Goal: Task Accomplishment & Management: Manage account settings

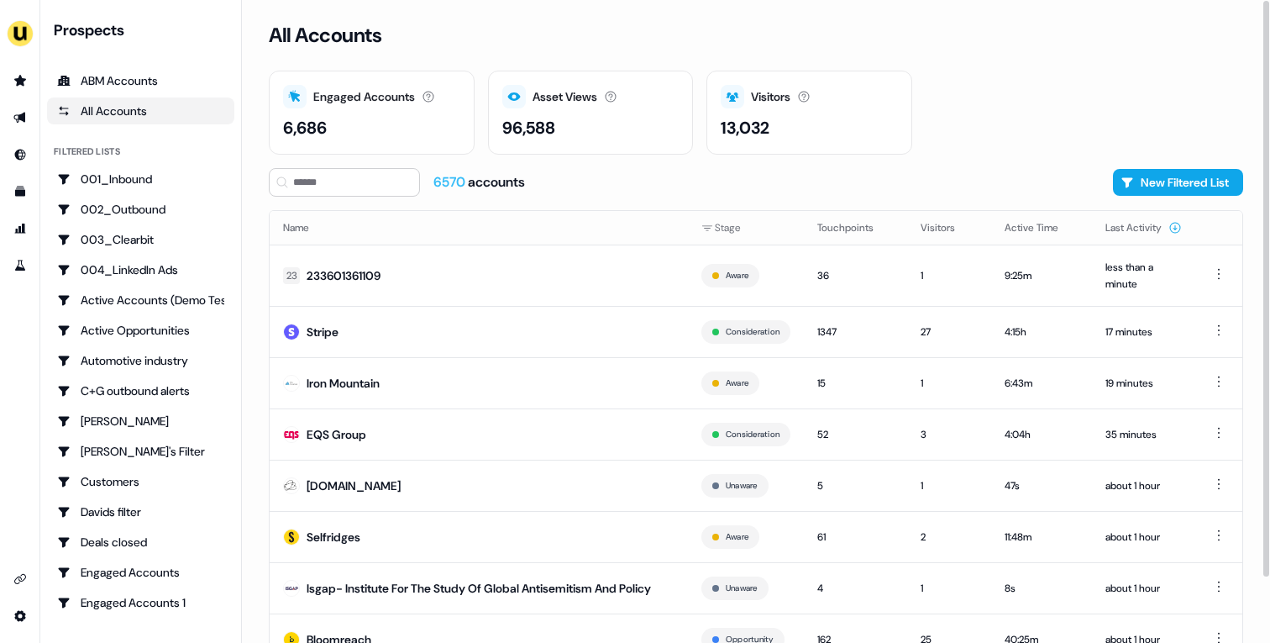
scroll to position [72, 0]
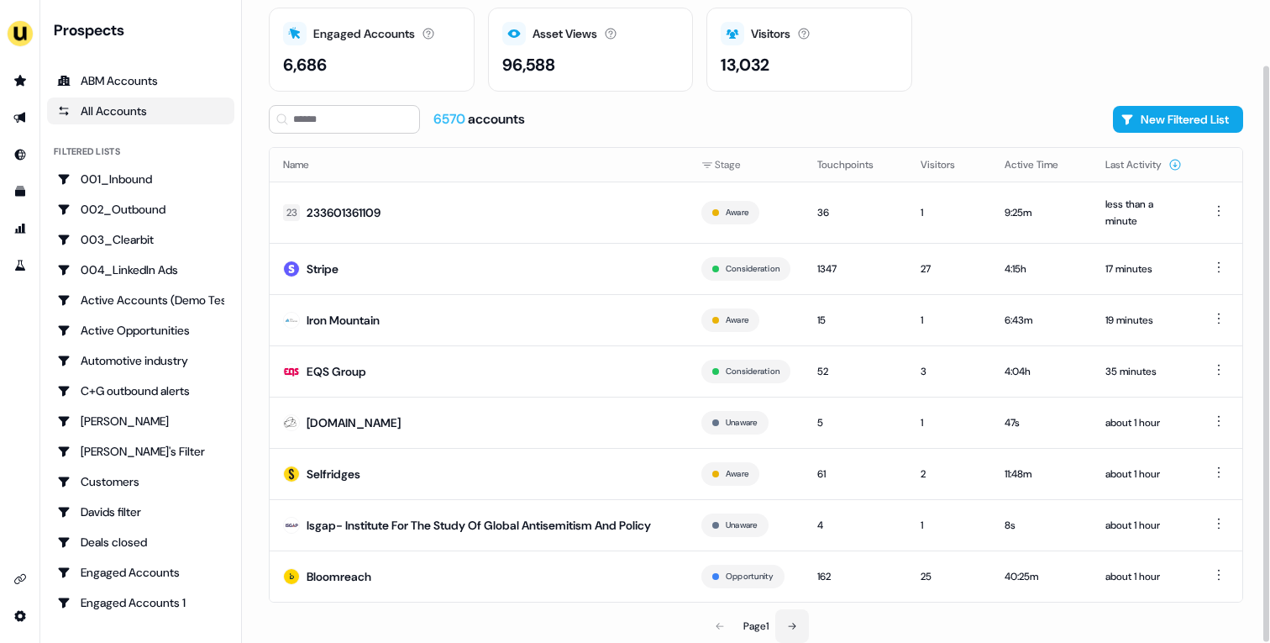
click at [799, 614] on button at bounding box center [792, 626] width 34 height 34
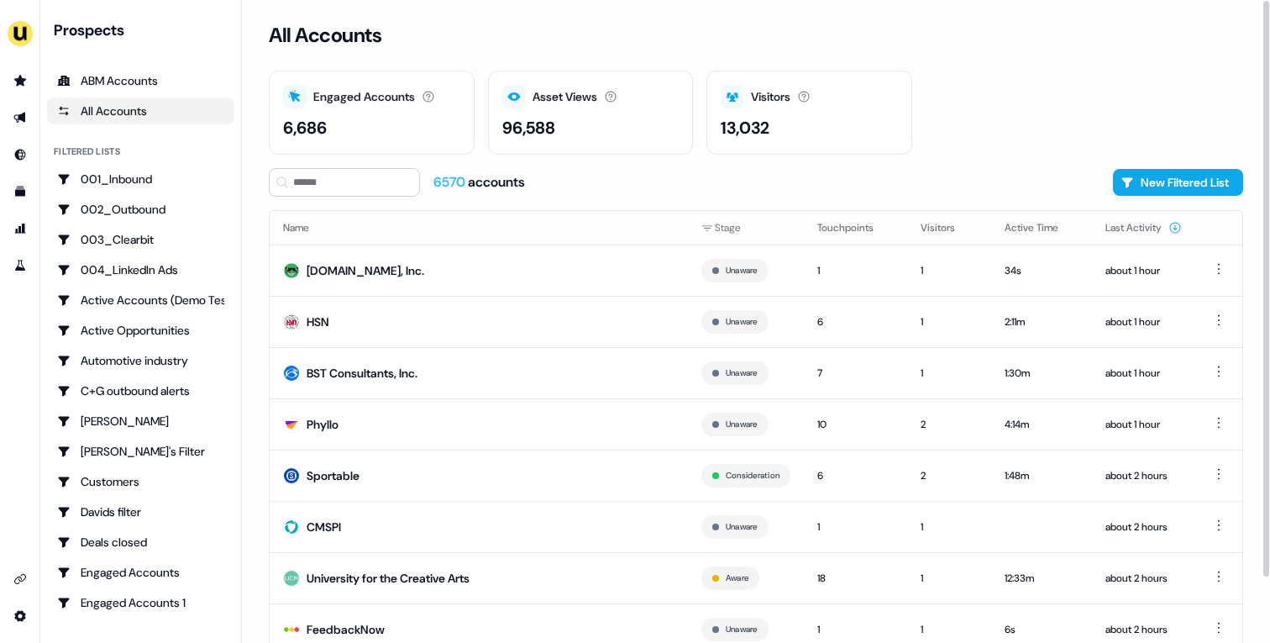
scroll to position [52, 0]
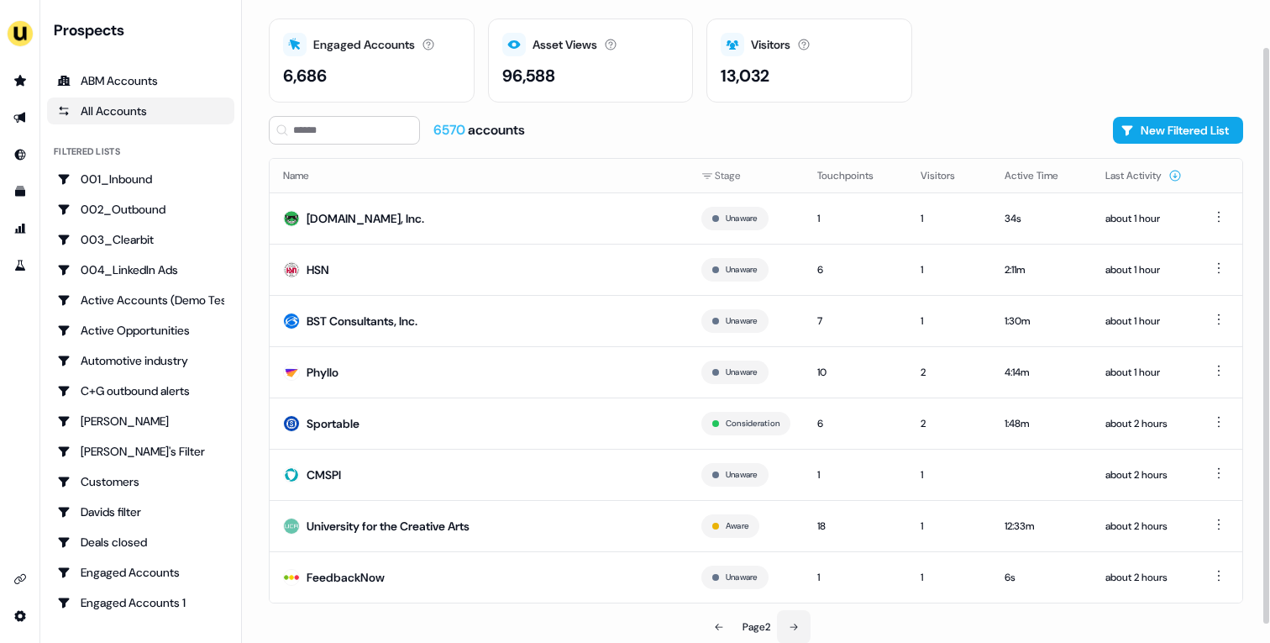
click at [791, 627] on icon at bounding box center [794, 627] width 10 height 10
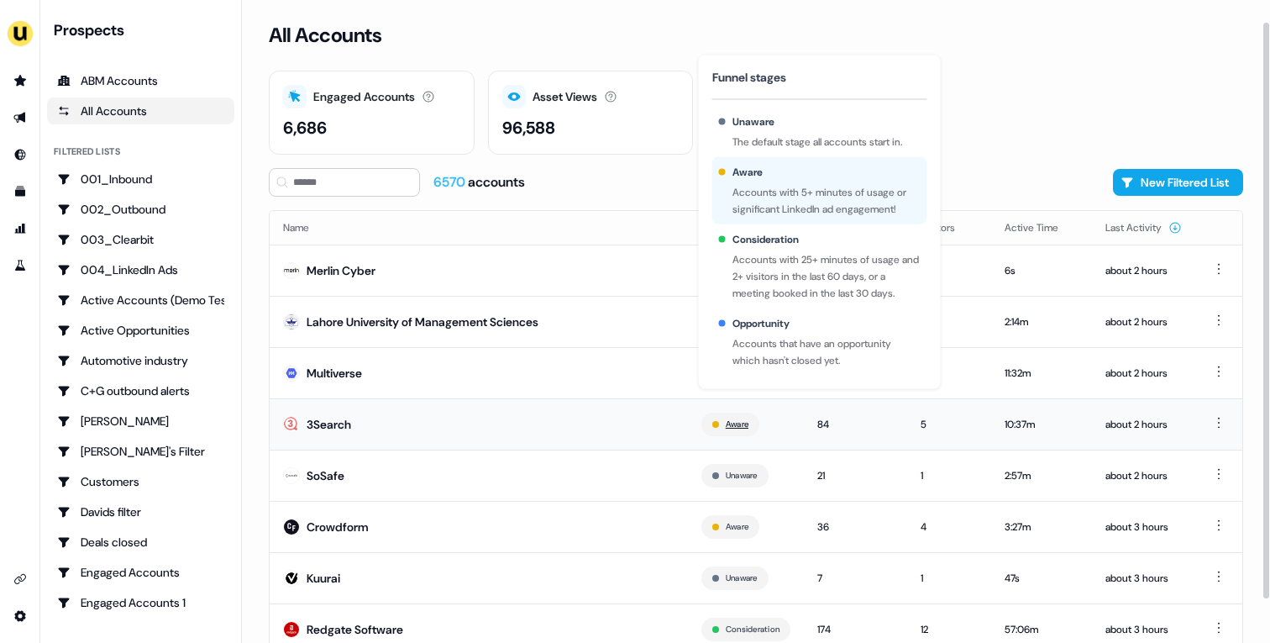
scroll to position [52, 0]
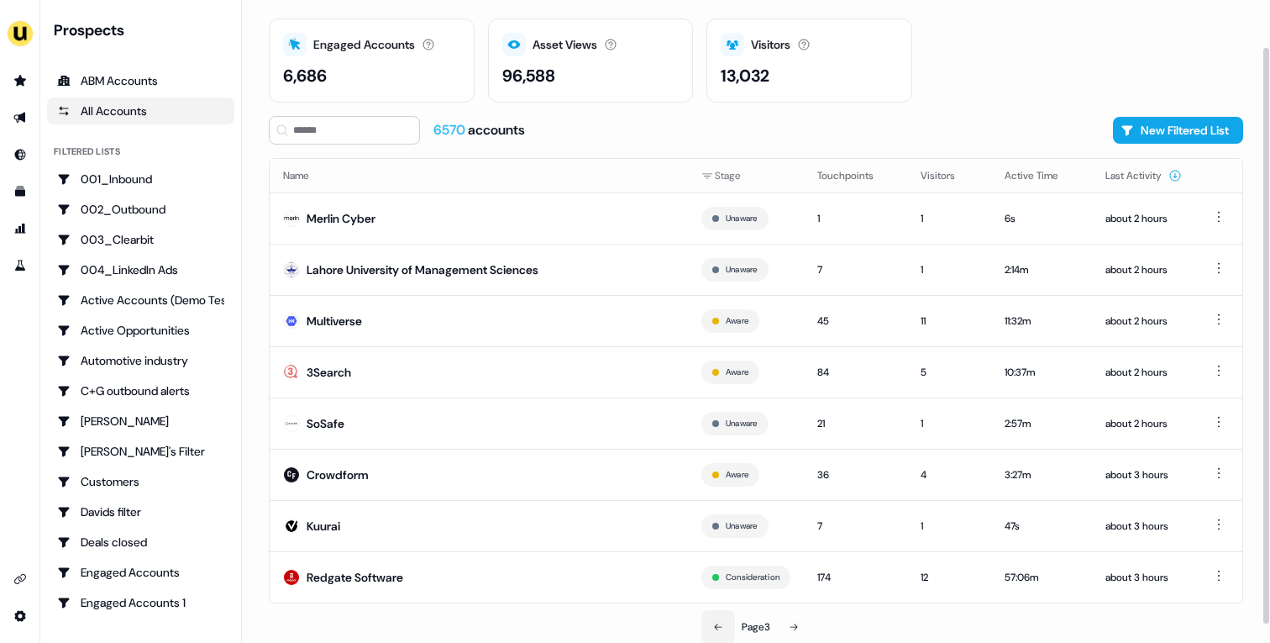
click at [722, 623] on button at bounding box center [718, 627] width 34 height 34
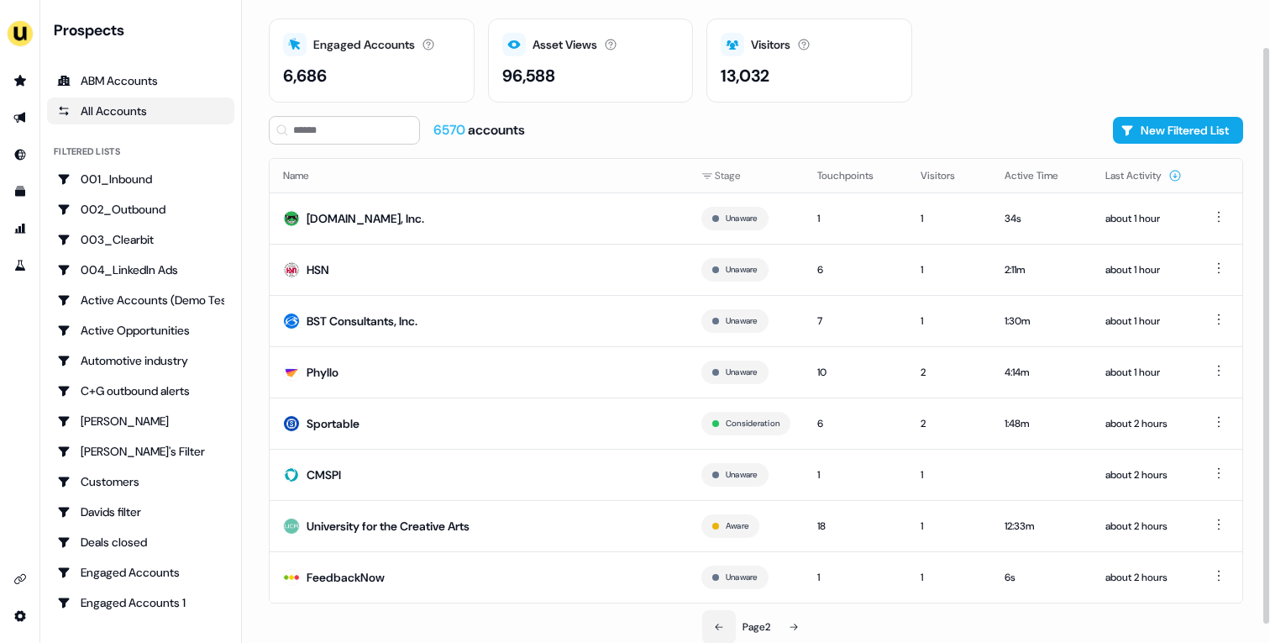
click at [722, 623] on button at bounding box center [719, 627] width 34 height 34
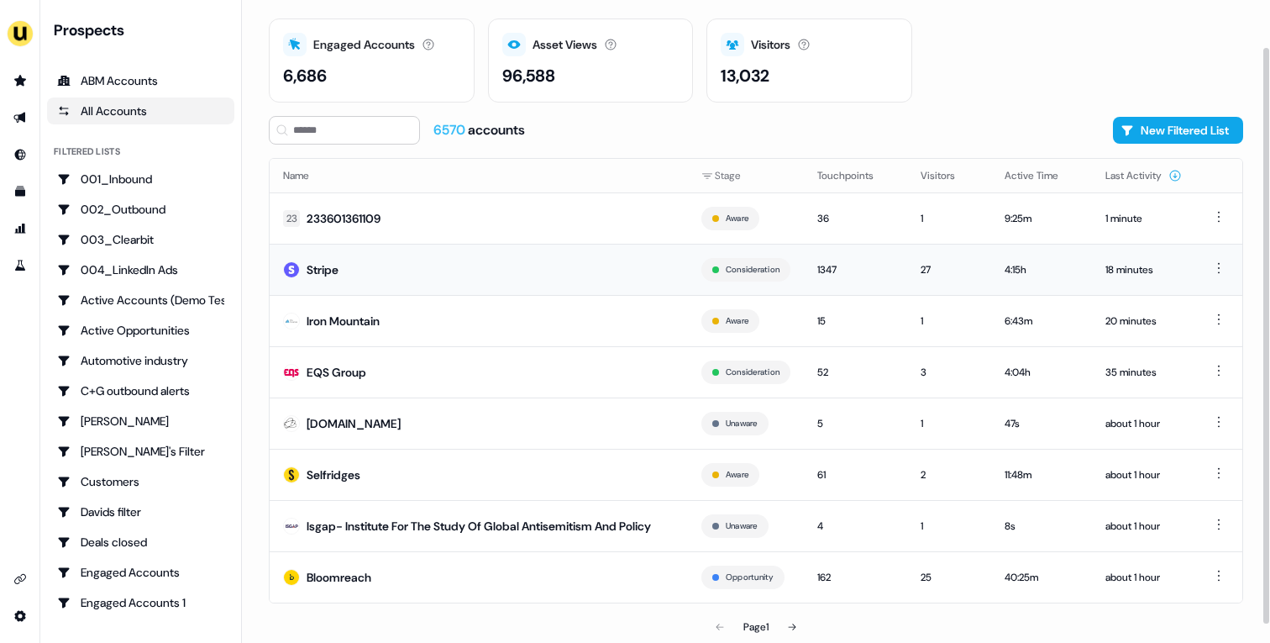
click at [475, 283] on td "Stripe" at bounding box center [479, 269] width 418 height 51
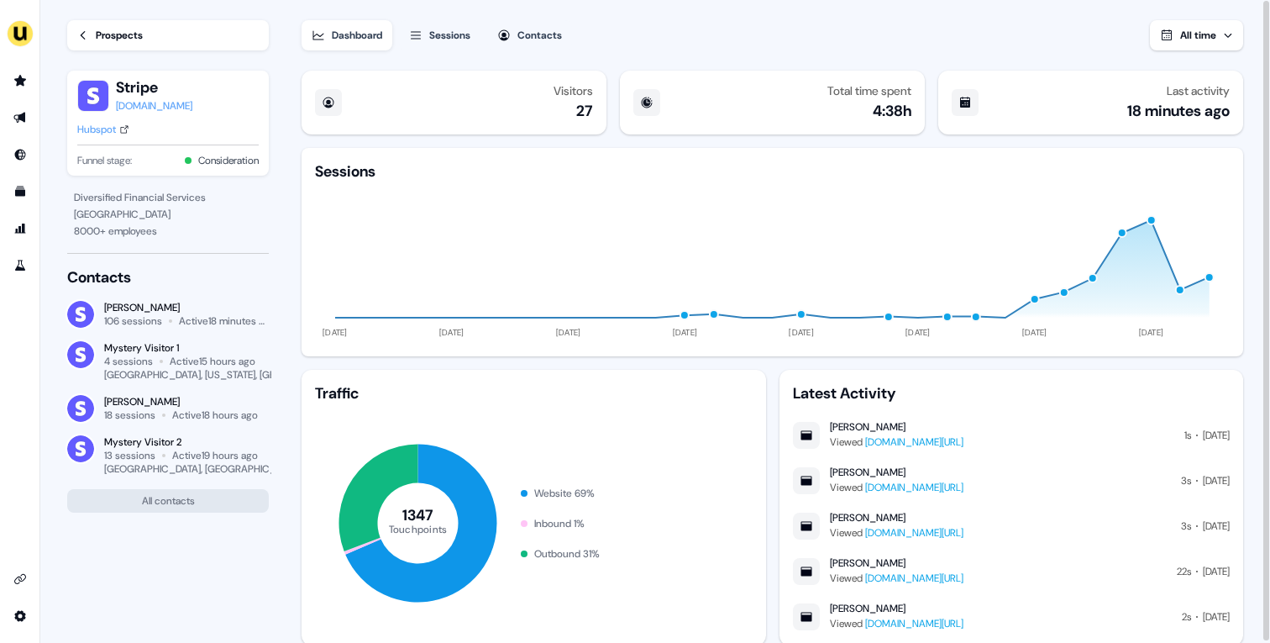
scroll to position [48, 0]
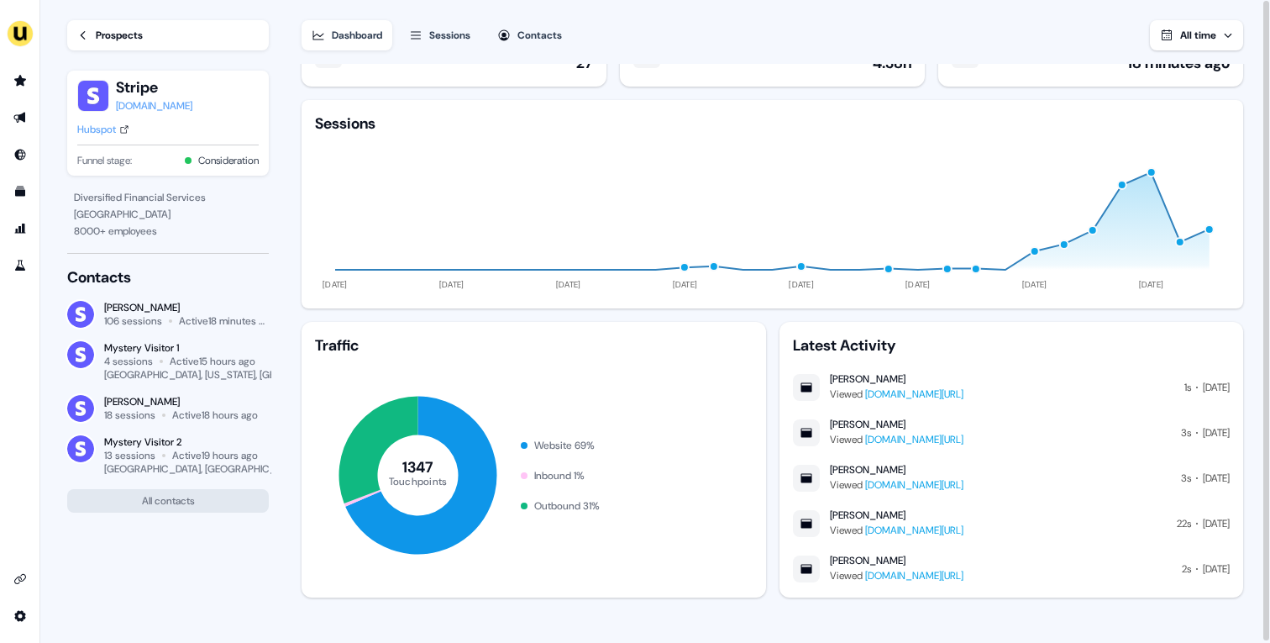
click at [963, 389] on link "www.userled.io/product/abm-sales-microsites" at bounding box center [914, 393] width 98 height 13
click at [116, 129] on div "Hubspot" at bounding box center [96, 129] width 39 height 17
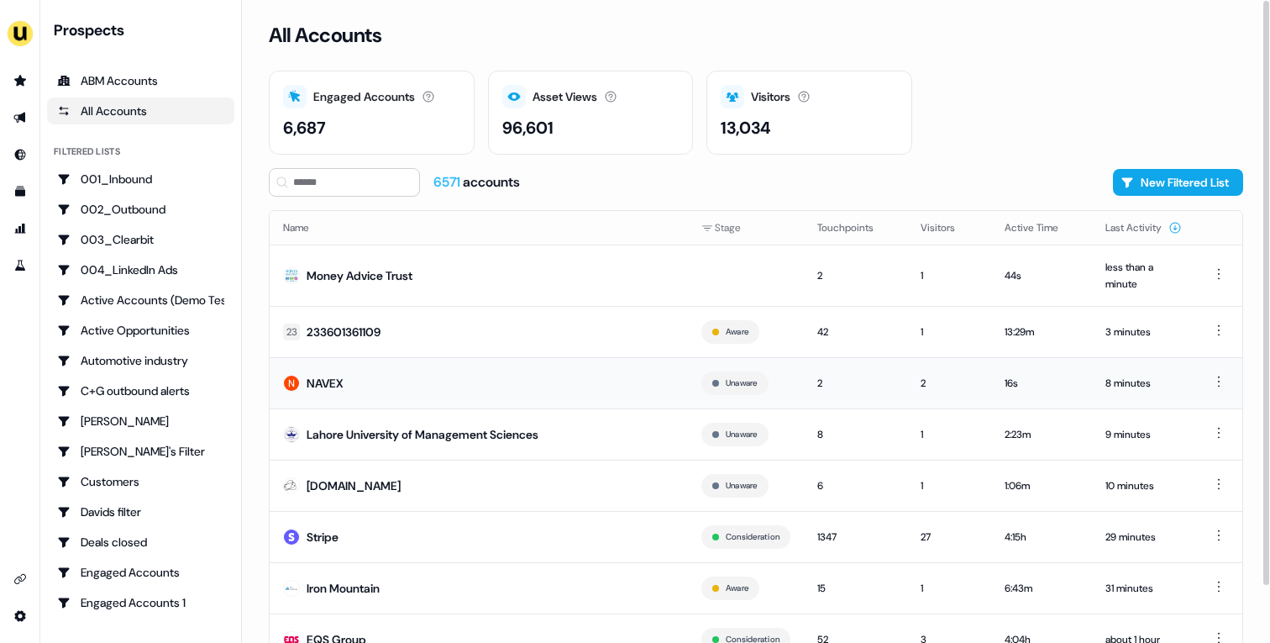
click at [553, 382] on td "NAVEX" at bounding box center [479, 382] width 418 height 51
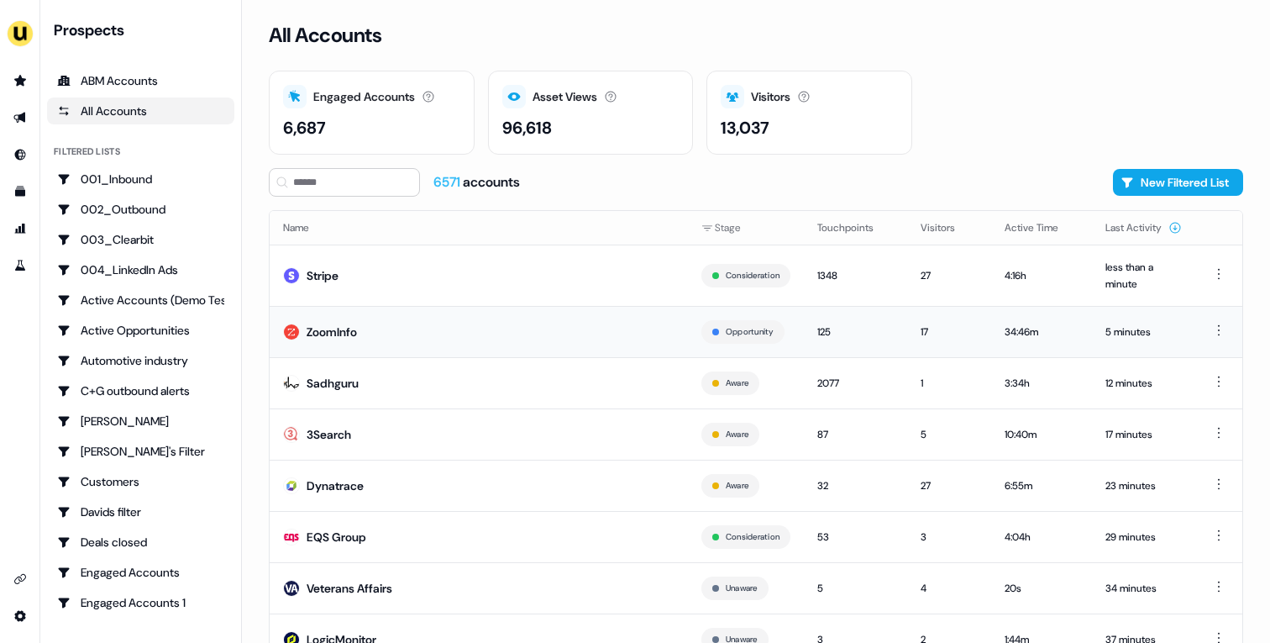
scroll to position [62, 0]
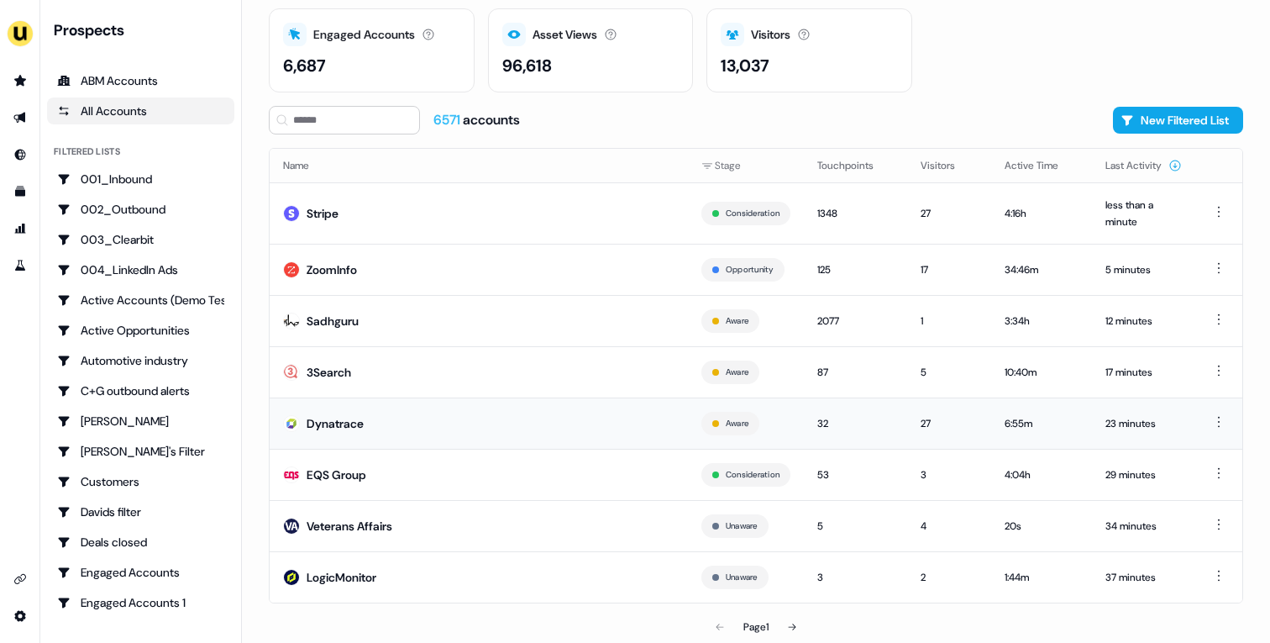
click at [522, 423] on td "Dynatrace" at bounding box center [479, 422] width 418 height 51
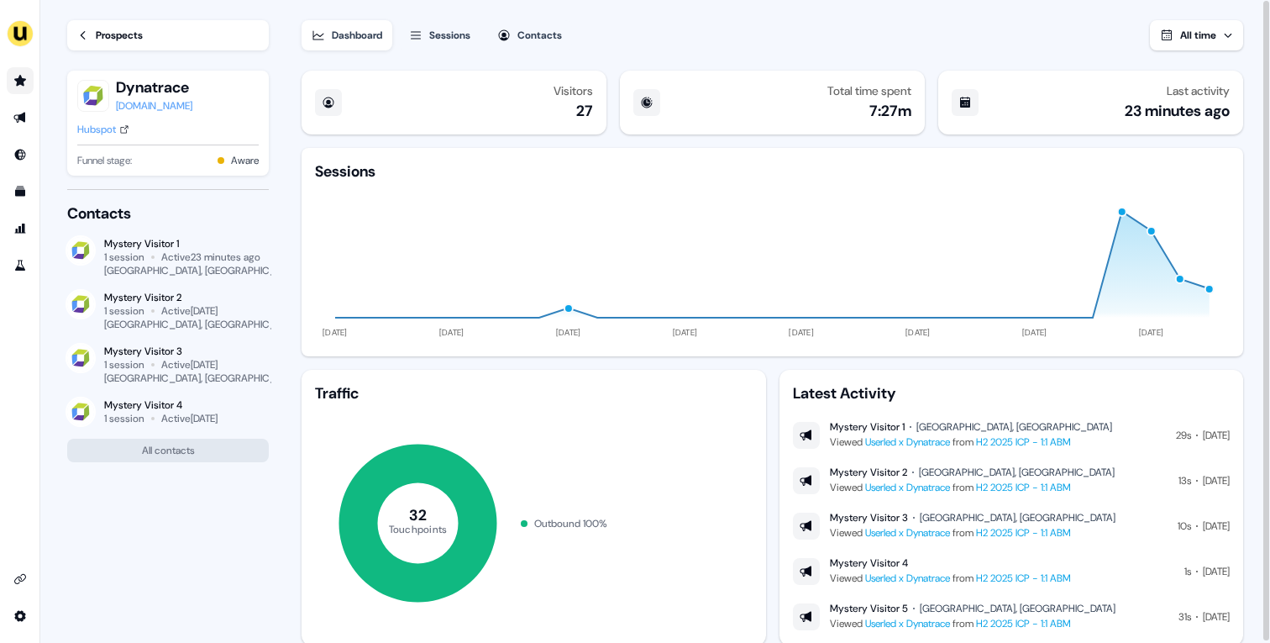
click at [18, 84] on icon "Go to prospects" at bounding box center [20, 80] width 12 height 11
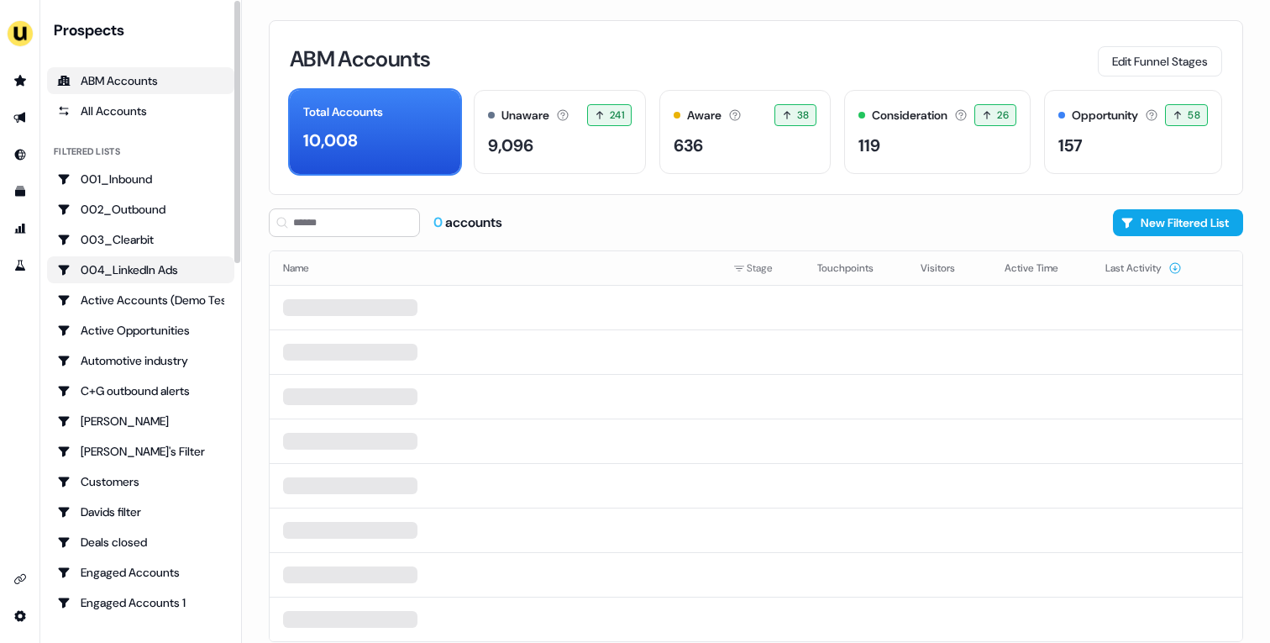
click at [160, 262] on div "004_LinkedIn Ads" at bounding box center [140, 269] width 167 height 17
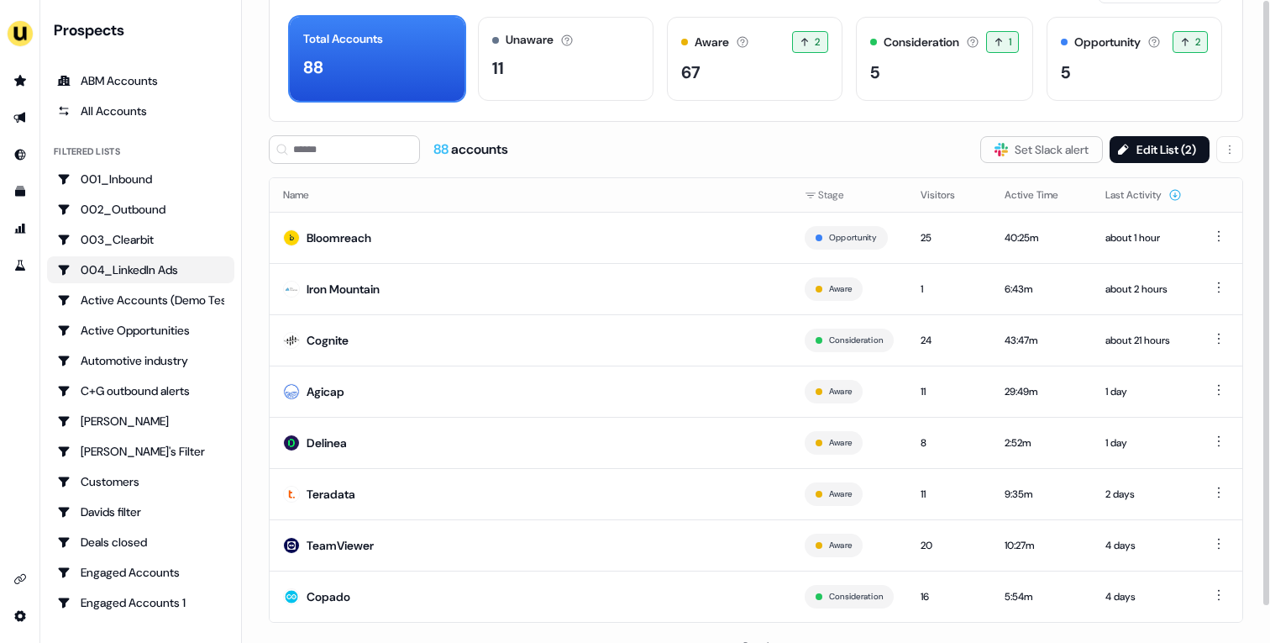
scroll to position [92, 0]
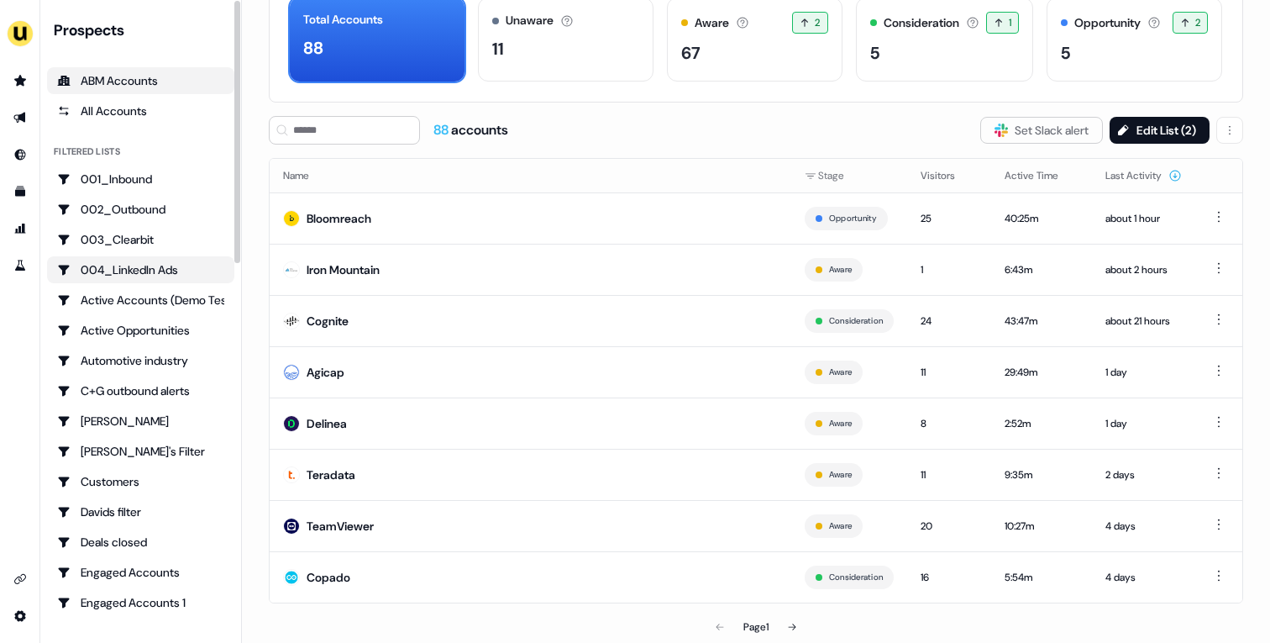
click at [108, 87] on div "ABM Accounts" at bounding box center [140, 80] width 167 height 17
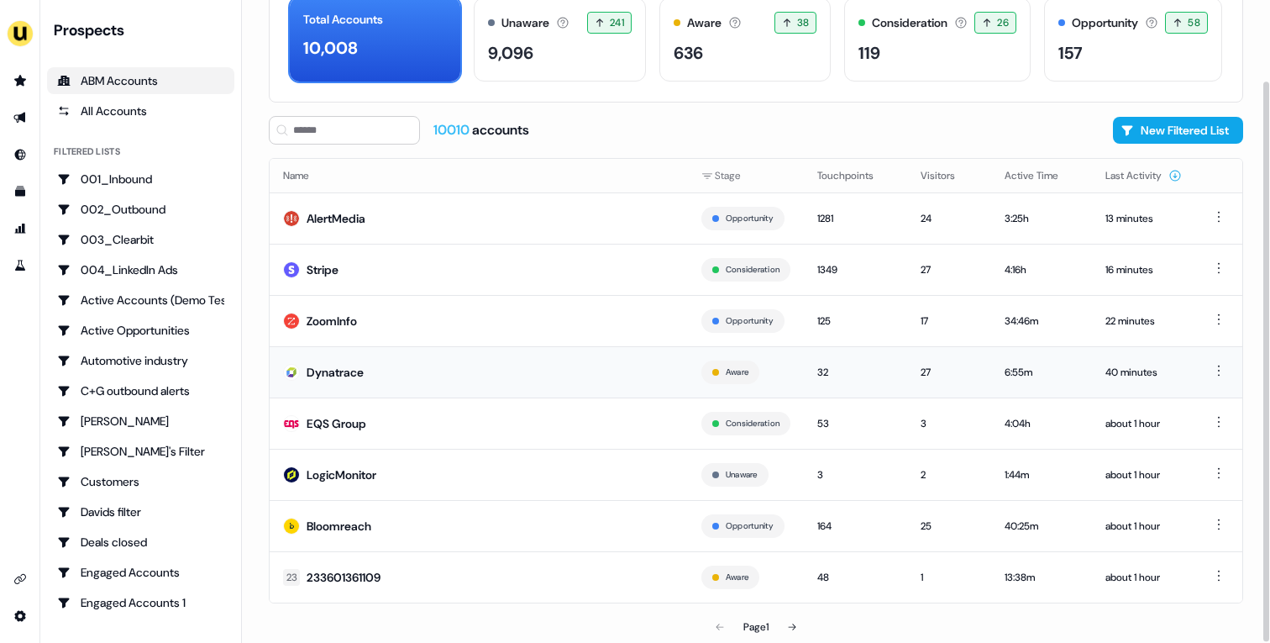
click at [413, 365] on td "Dynatrace" at bounding box center [479, 371] width 418 height 51
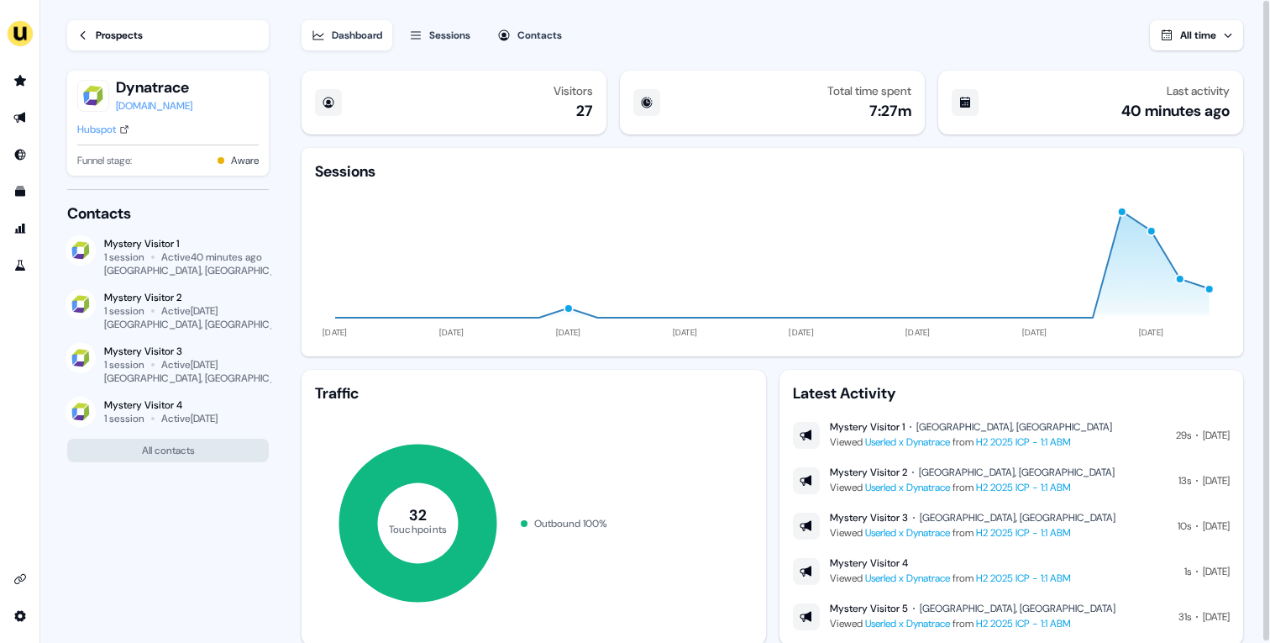
click at [103, 132] on div "Hubspot" at bounding box center [96, 129] width 39 height 17
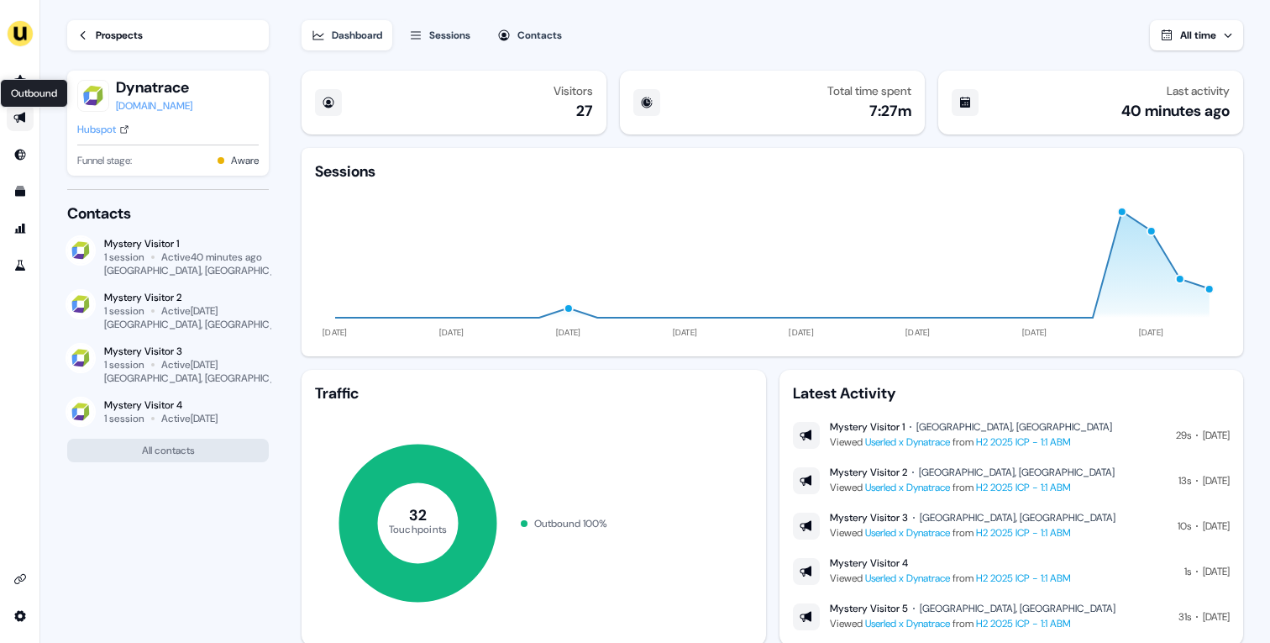
click at [26, 82] on div "Outbound Outbound" at bounding box center [34, 93] width 68 height 29
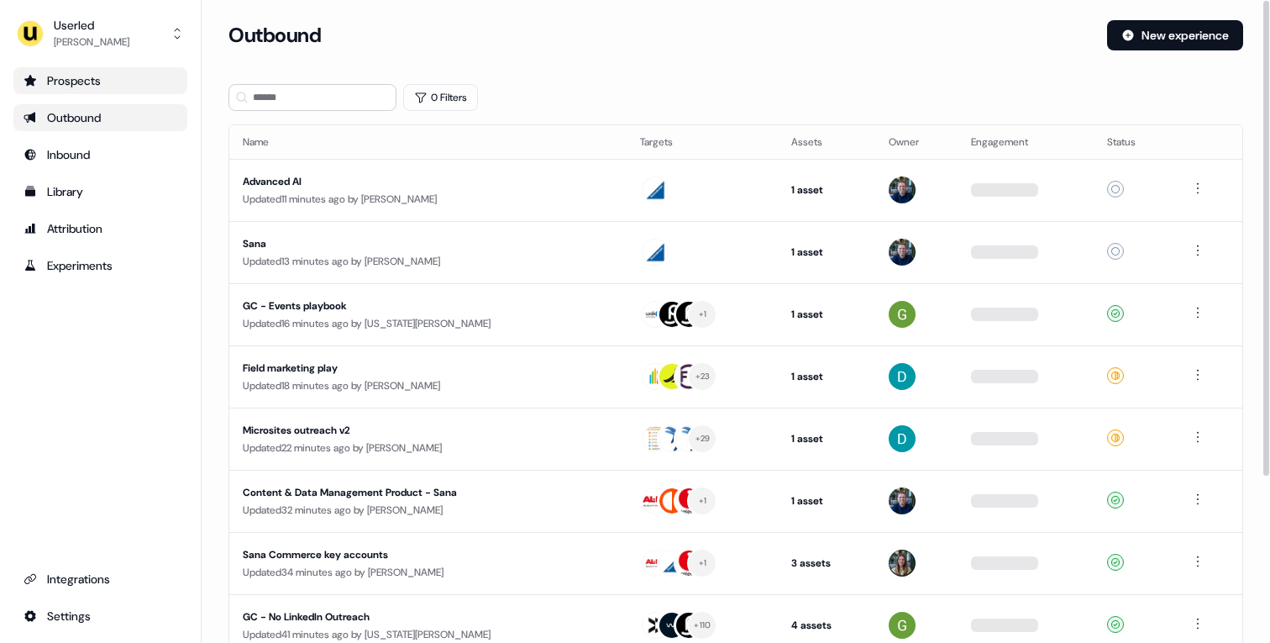
click at [146, 83] on div "Prospects" at bounding box center [101, 80] width 154 height 17
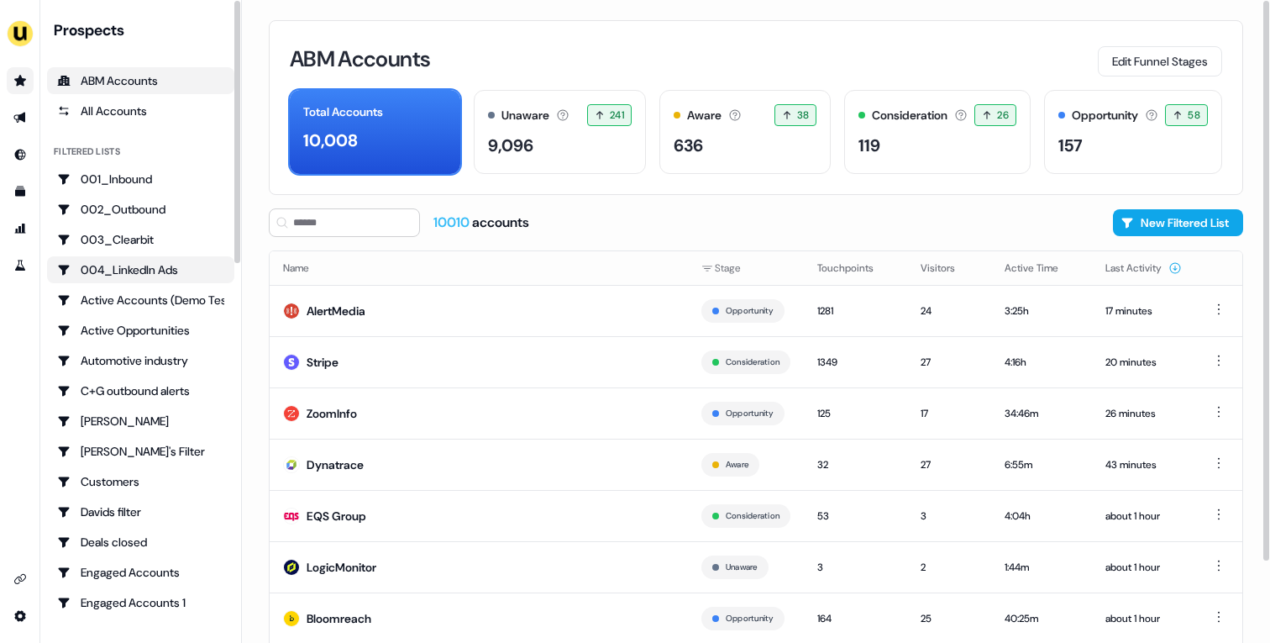
click at [176, 268] on div "004_LinkedIn Ads" at bounding box center [140, 269] width 167 height 17
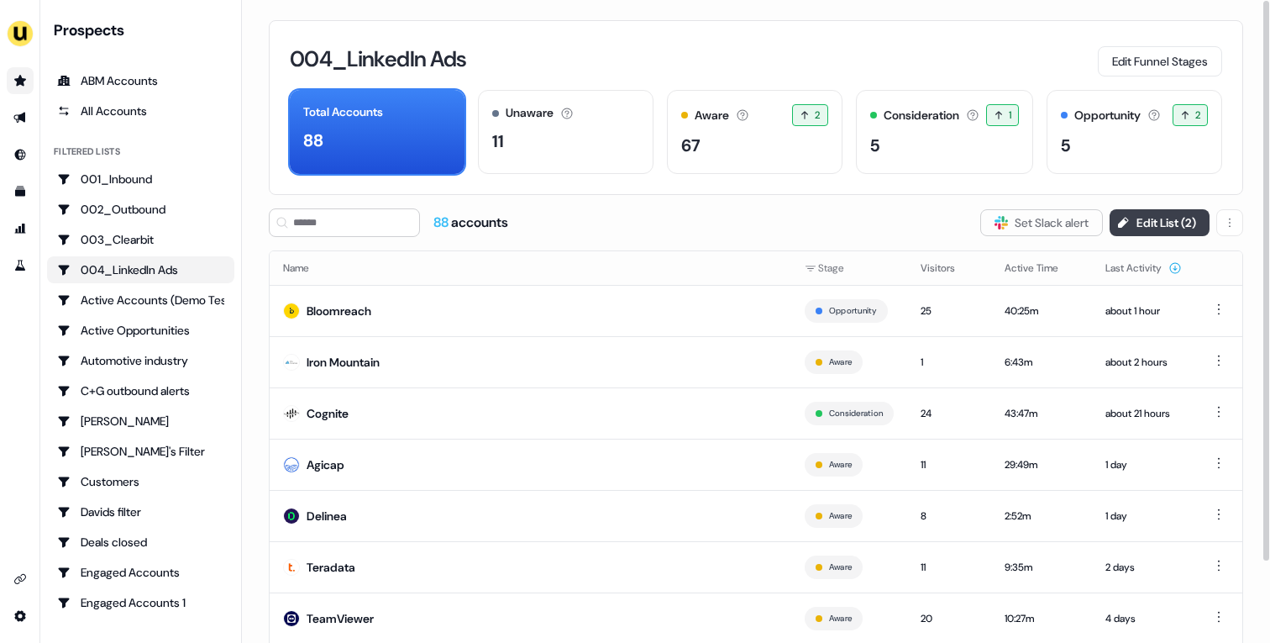
click at [1149, 227] on button "Edit List ( 2 )" at bounding box center [1160, 222] width 100 height 27
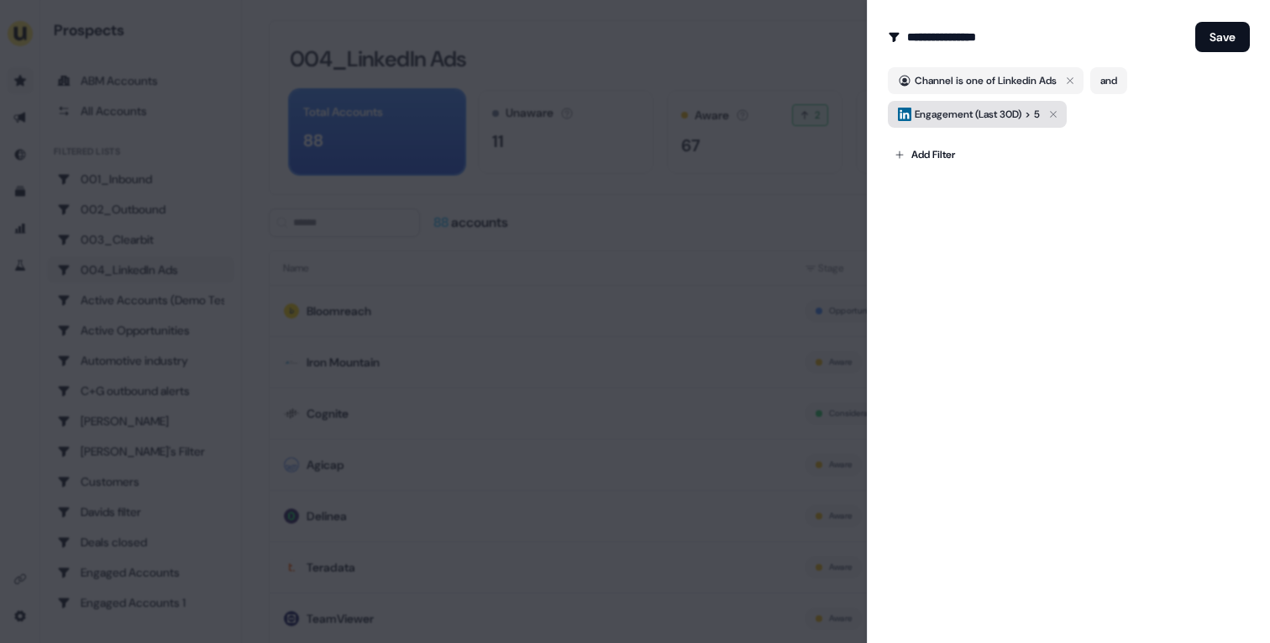
click at [1021, 120] on span "Engagement (Last 30D)" at bounding box center [968, 114] width 107 height 17
type input "*"
click at [1136, 223] on div "**********" at bounding box center [1068, 321] width 403 height 643
click at [1214, 45] on button "Save" at bounding box center [1222, 37] width 55 height 30
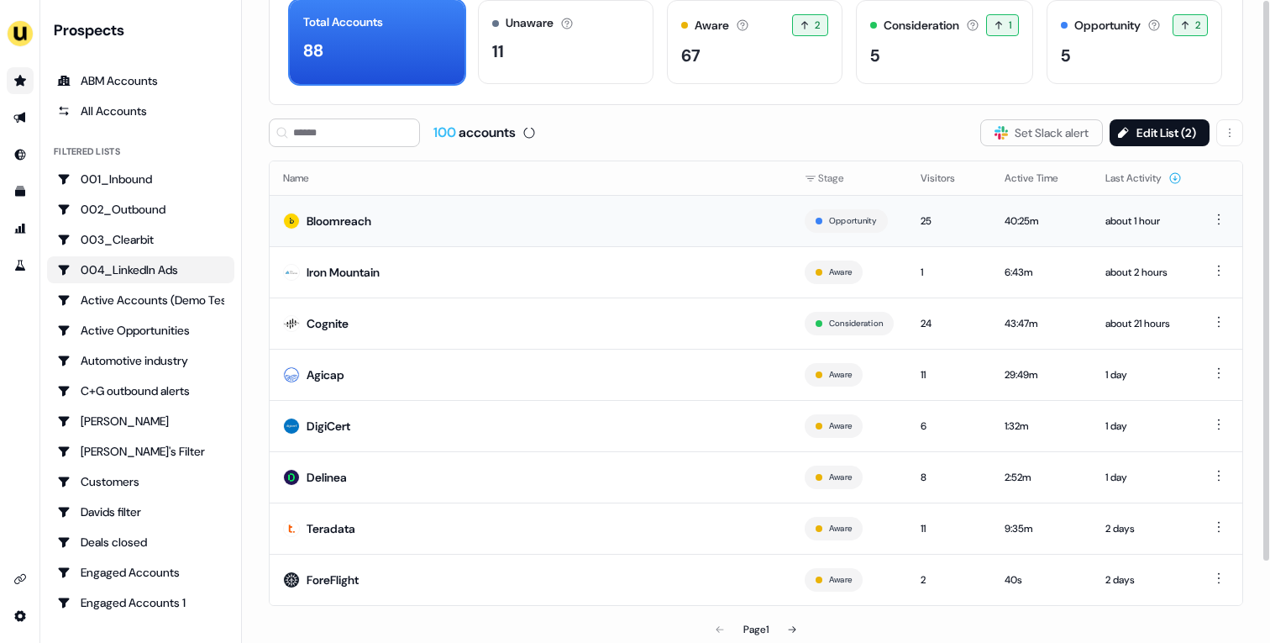
scroll to position [92, 0]
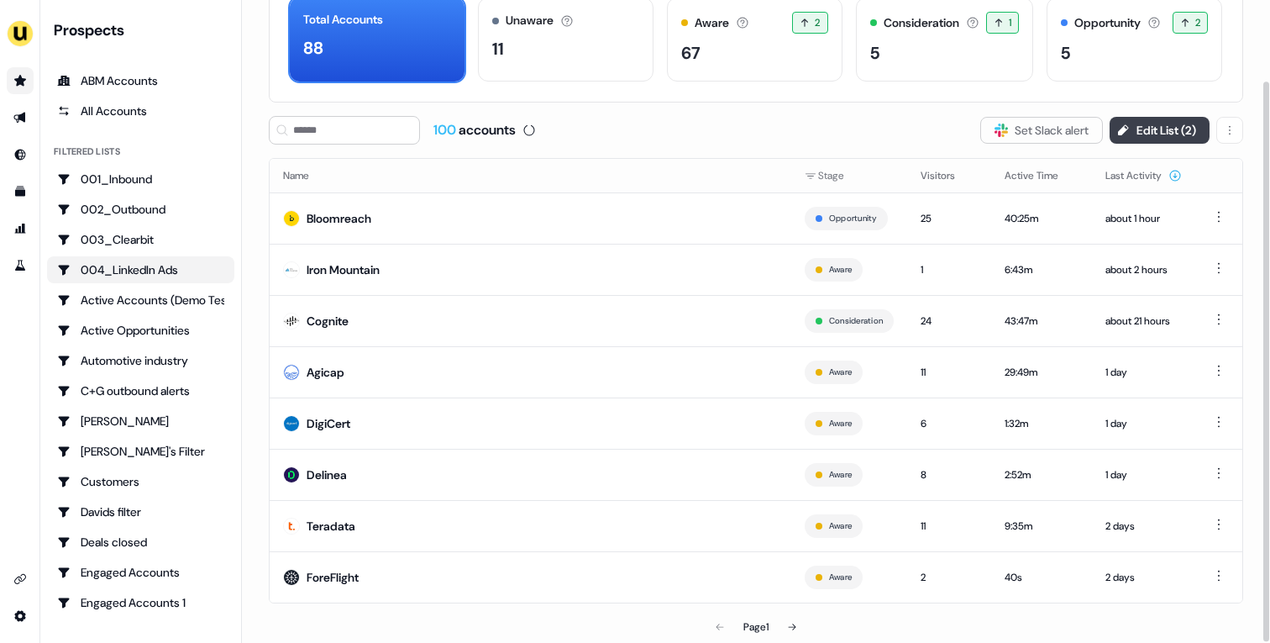
click at [1115, 139] on button "Edit List ( 2 )" at bounding box center [1160, 130] width 100 height 27
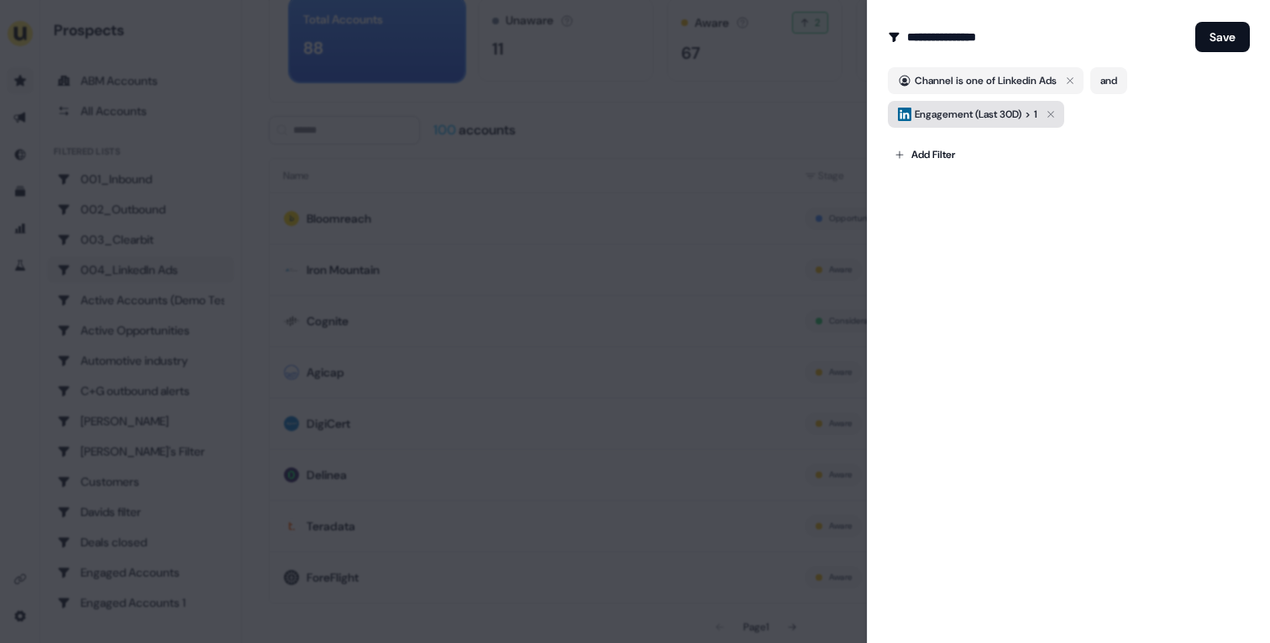
click at [986, 114] on span "Engagement (Last 30D)" at bounding box center [968, 114] width 107 height 17
type input "*"
click at [1225, 75] on div "Channel is one of Linkedin Ads and" at bounding box center [1069, 80] width 362 height 27
click at [1232, 57] on form "**********" at bounding box center [1069, 94] width 362 height 148
click at [1228, 46] on button "Save" at bounding box center [1222, 37] width 55 height 30
